Goal: Navigation & Orientation: Find specific page/section

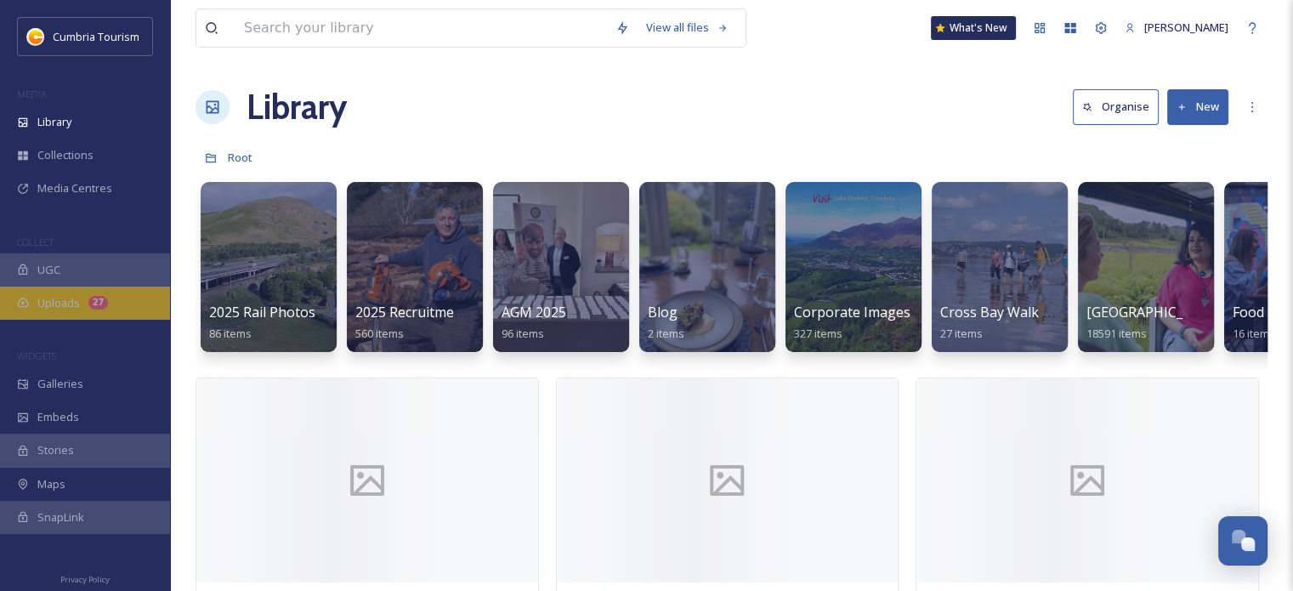
scroll to position [8021, 0]
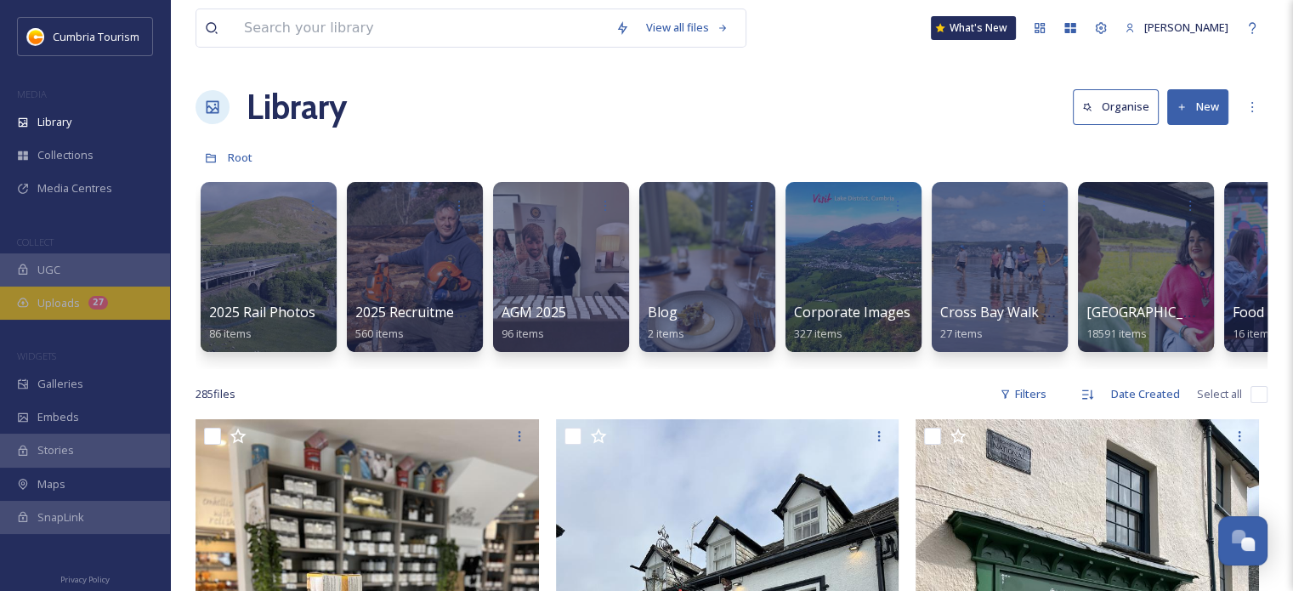
click at [48, 293] on div "Uploads 27" at bounding box center [85, 303] width 170 height 33
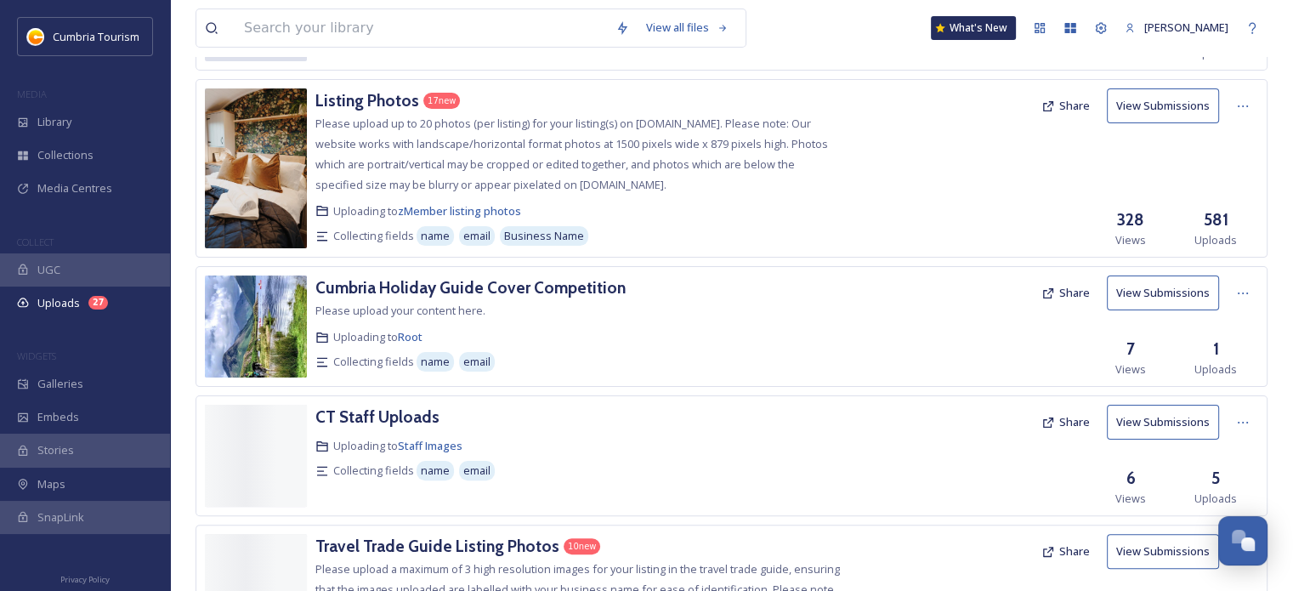
scroll to position [340, 0]
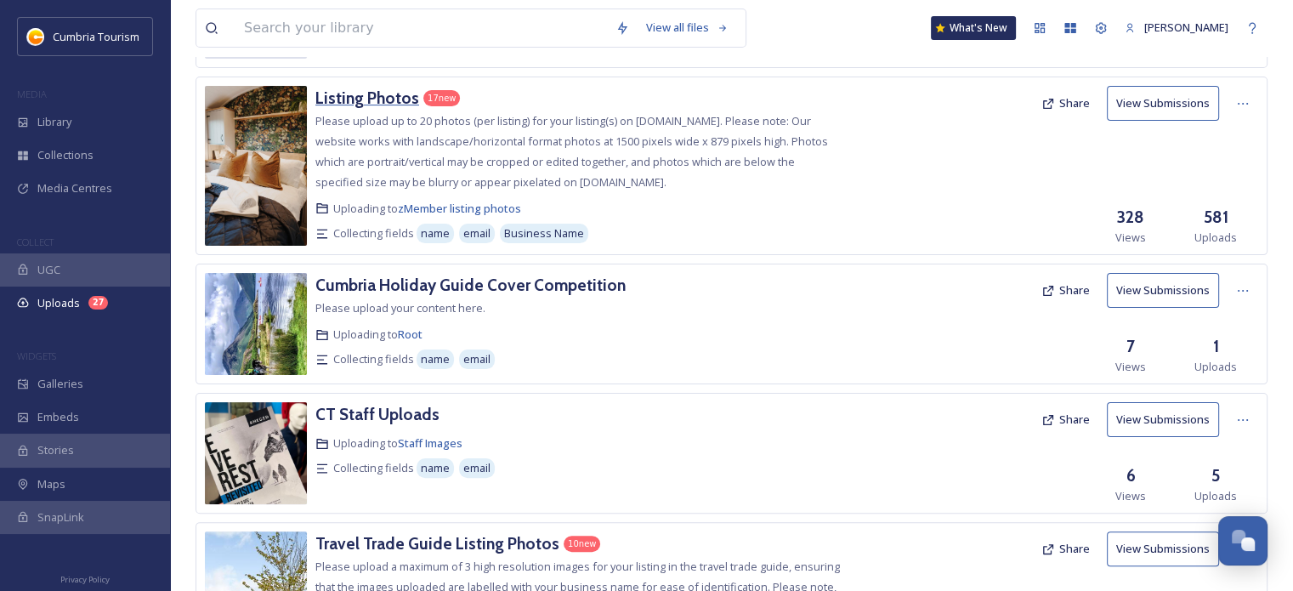
click at [389, 91] on h3 "Listing Photos" at bounding box center [367, 98] width 104 height 20
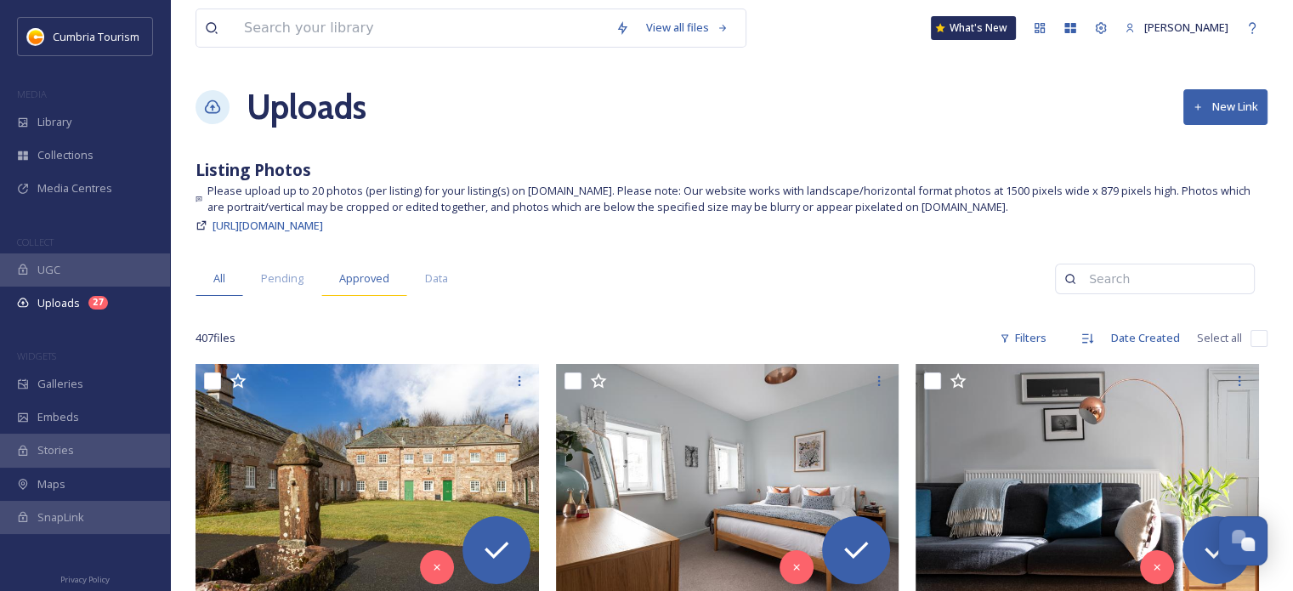
click at [347, 275] on span "Approved" at bounding box center [364, 278] width 50 height 16
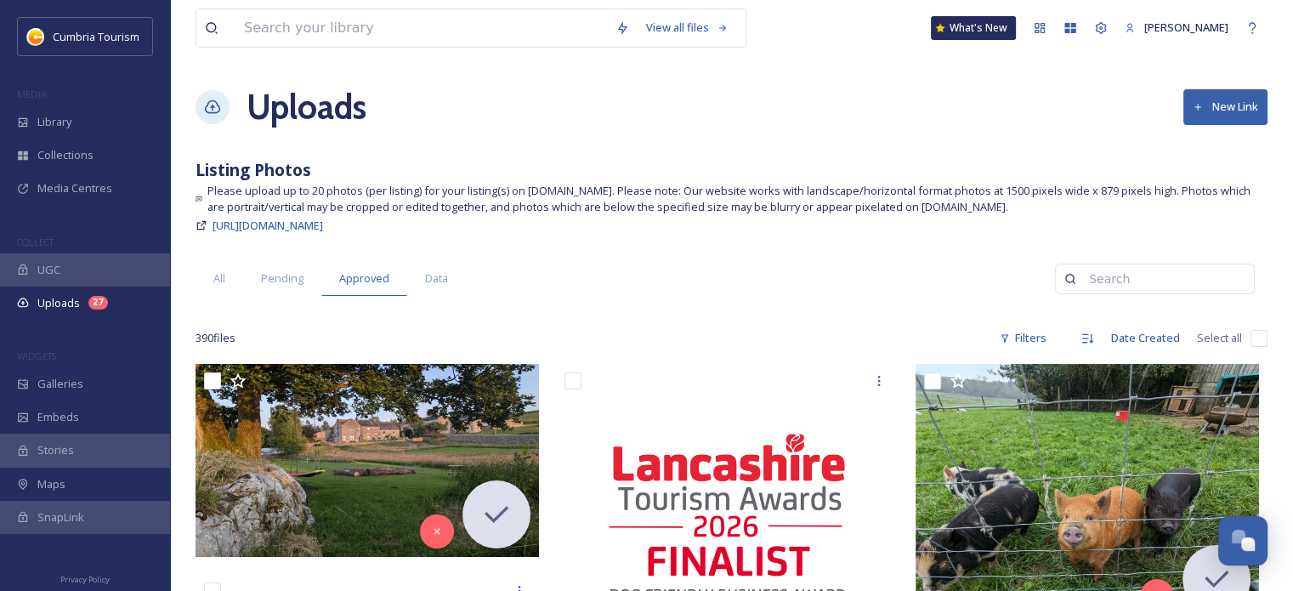
click at [716, 224] on div "[URL][DOMAIN_NAME]" at bounding box center [732, 225] width 1072 height 20
click at [112, 119] on div "Library" at bounding box center [85, 121] width 170 height 33
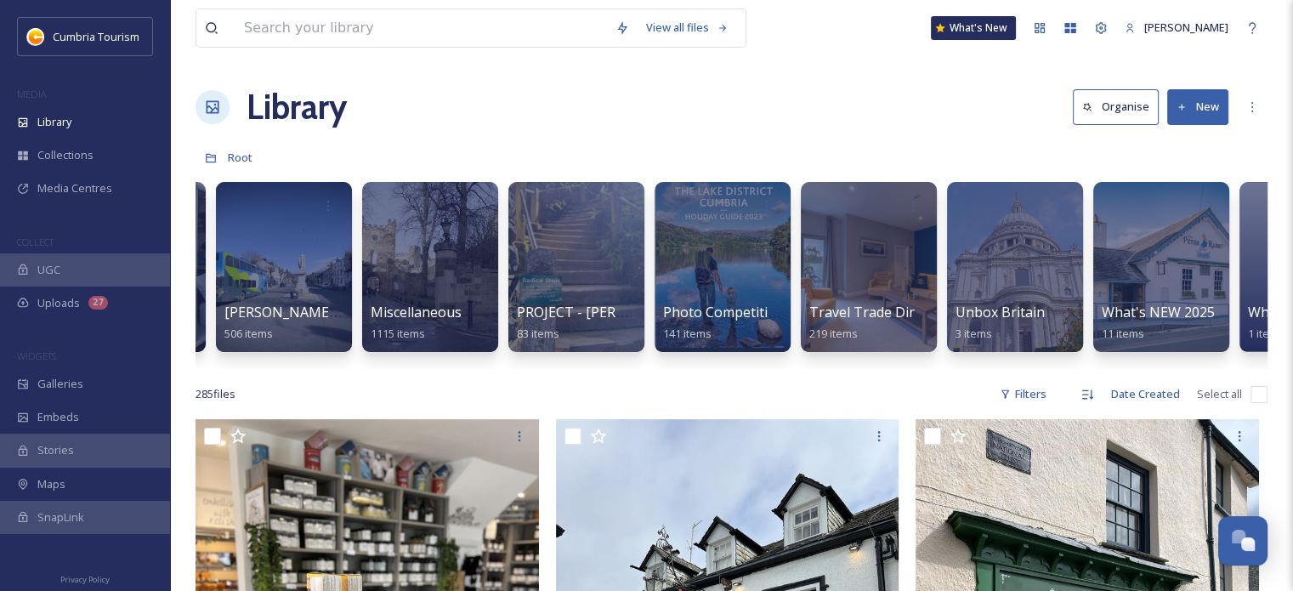
scroll to position [0, 1853]
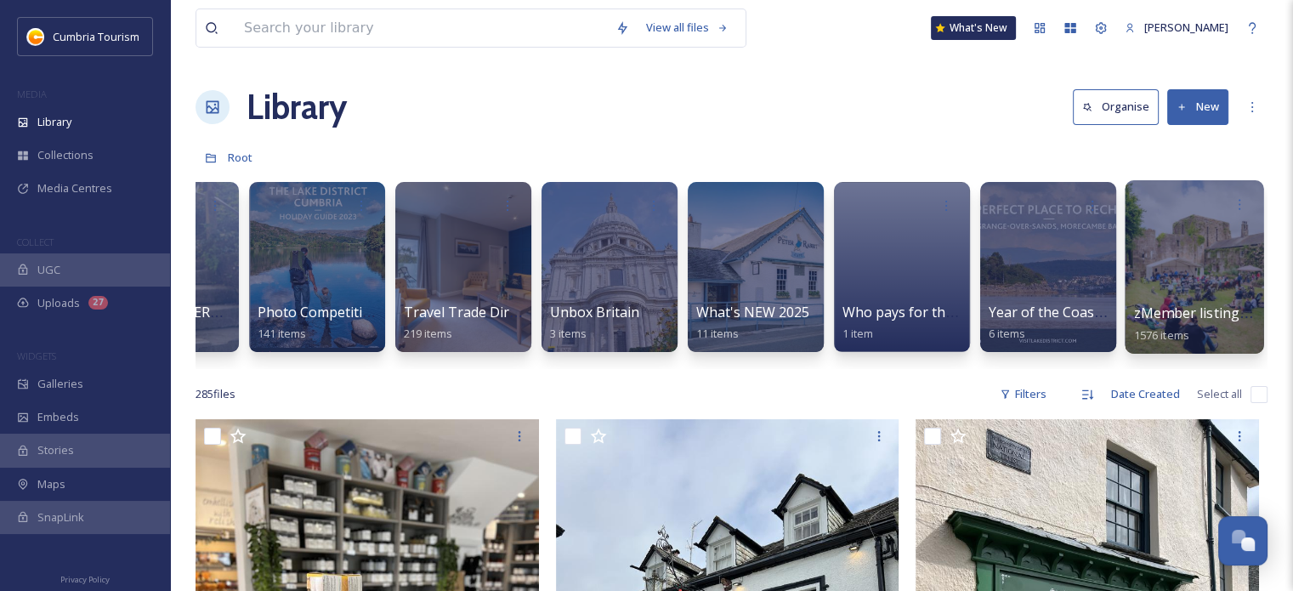
click at [1199, 281] on div at bounding box center [1194, 266] width 139 height 173
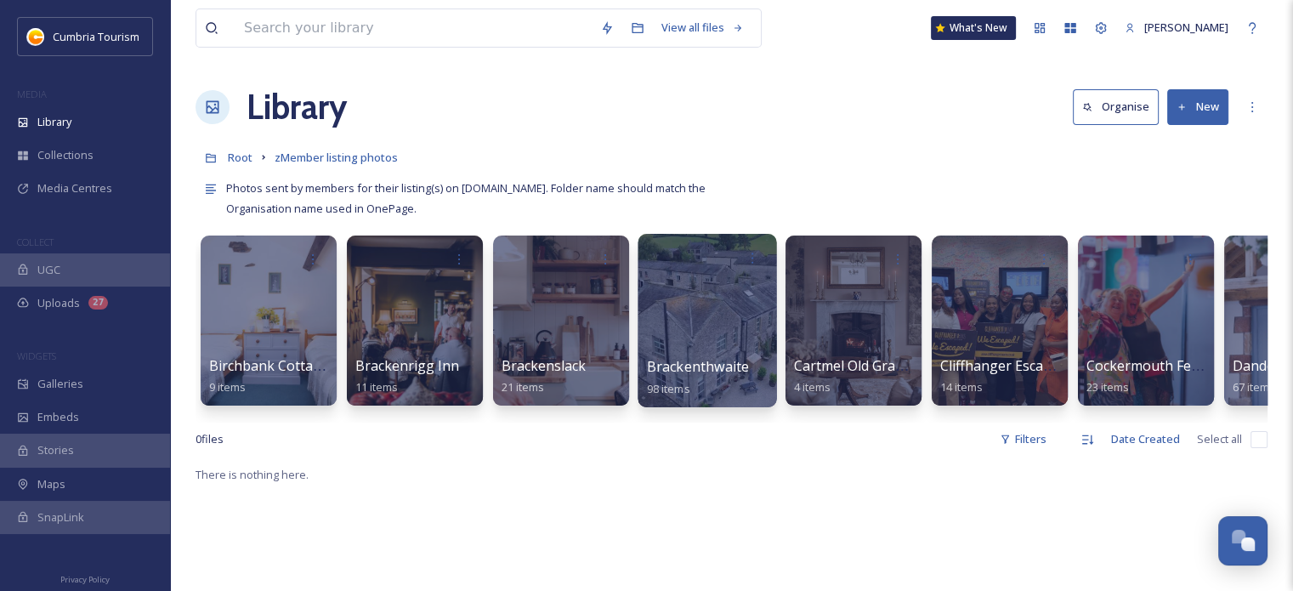
click at [727, 309] on div at bounding box center [707, 320] width 139 height 173
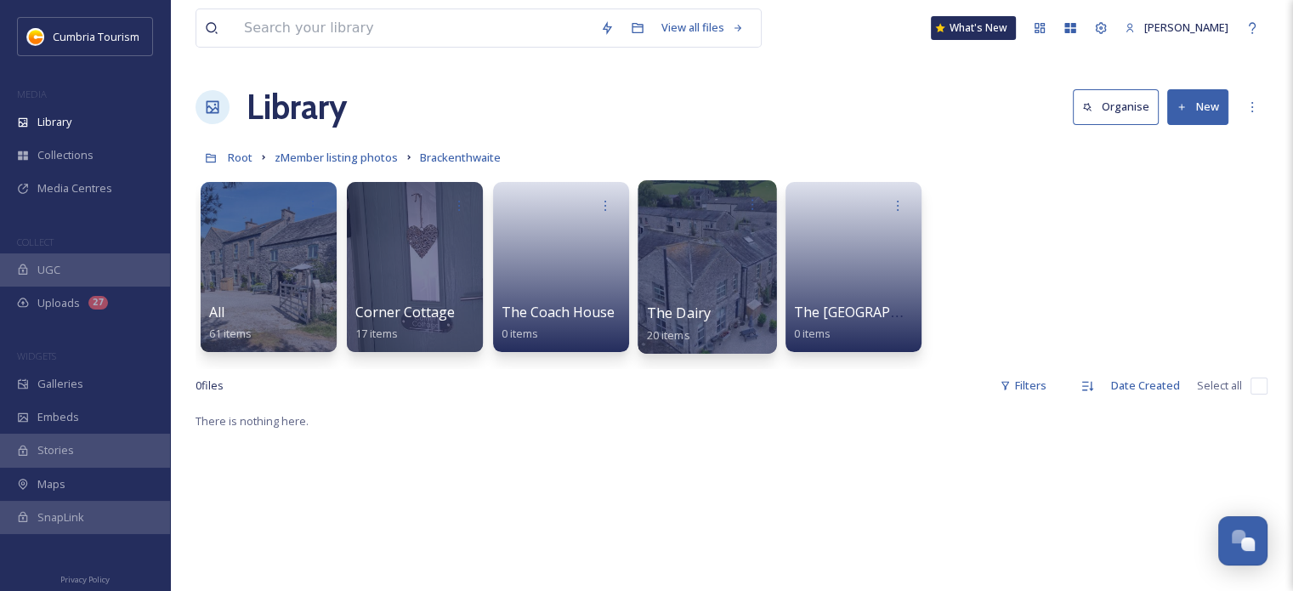
click at [722, 265] on div at bounding box center [707, 266] width 139 height 173
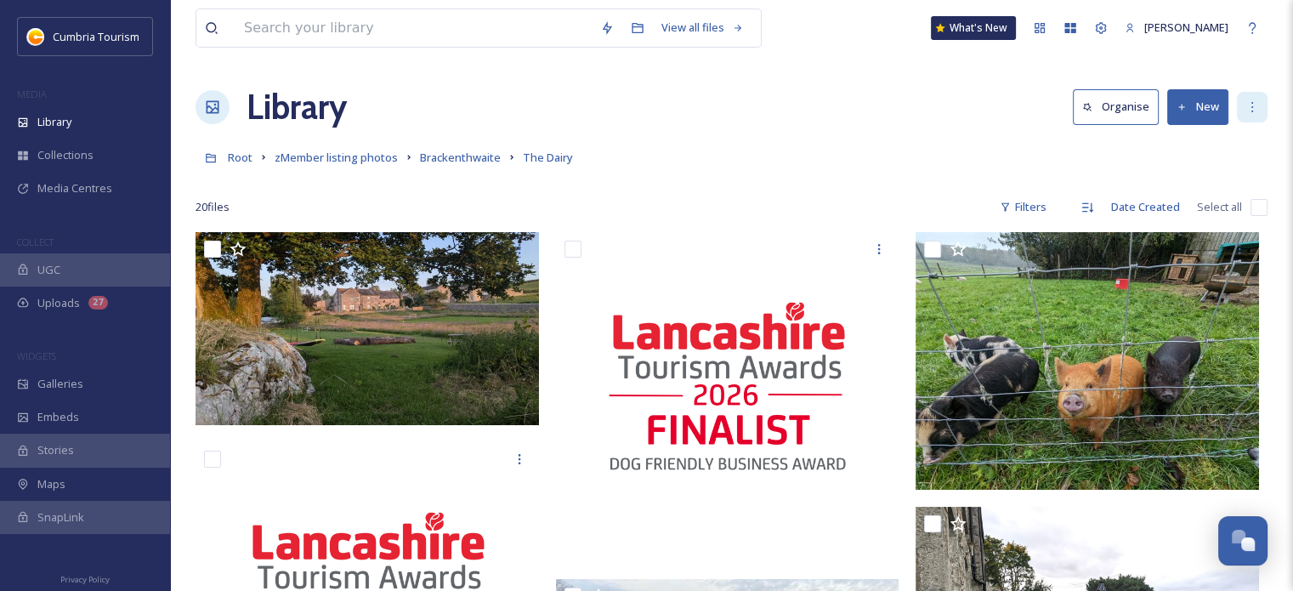
click at [1255, 118] on div "Library Organise New" at bounding box center [732, 107] width 1072 height 51
click at [1255, 113] on icon at bounding box center [1253, 107] width 14 height 14
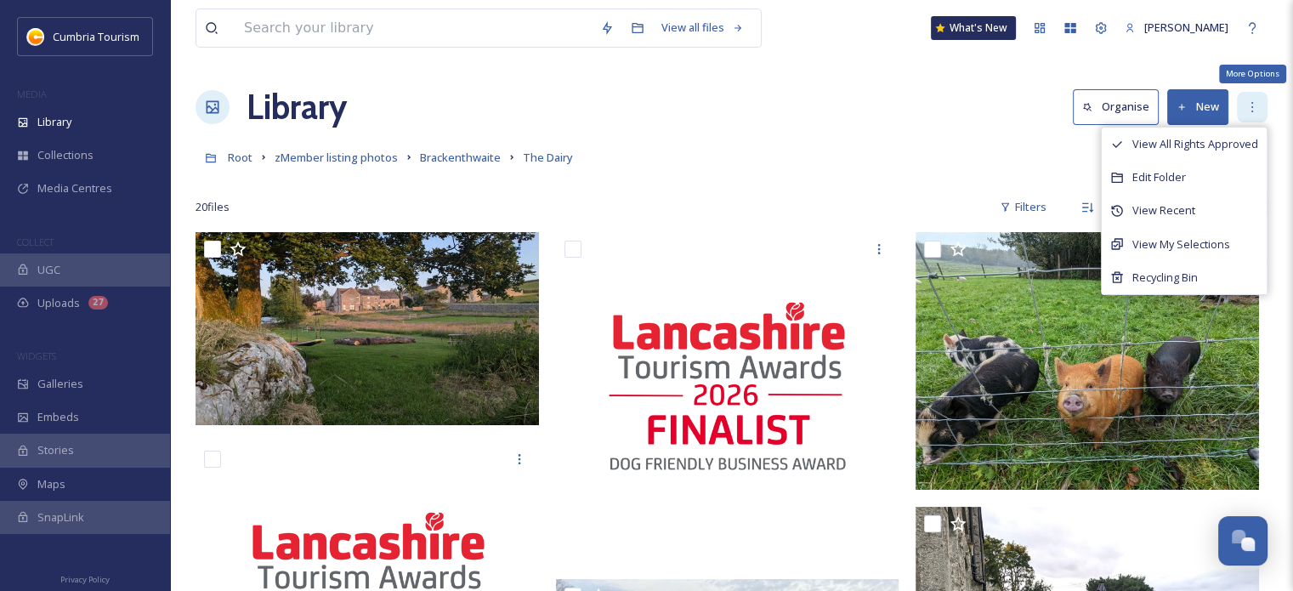
click at [1255, 113] on icon at bounding box center [1253, 107] width 14 height 14
